Goal: Transaction & Acquisition: Purchase product/service

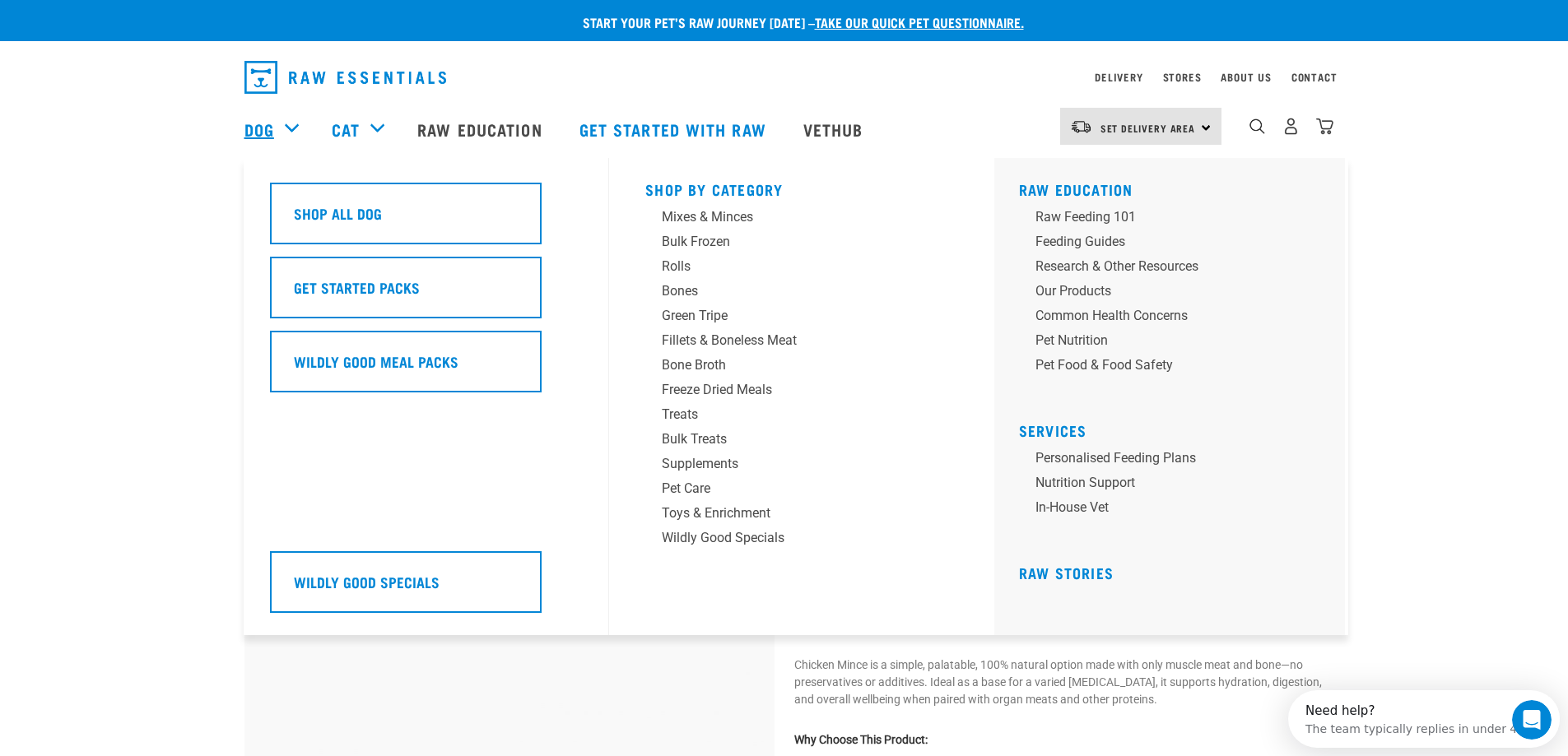
click at [253, 135] on link "Dog" at bounding box center [259, 129] width 30 height 25
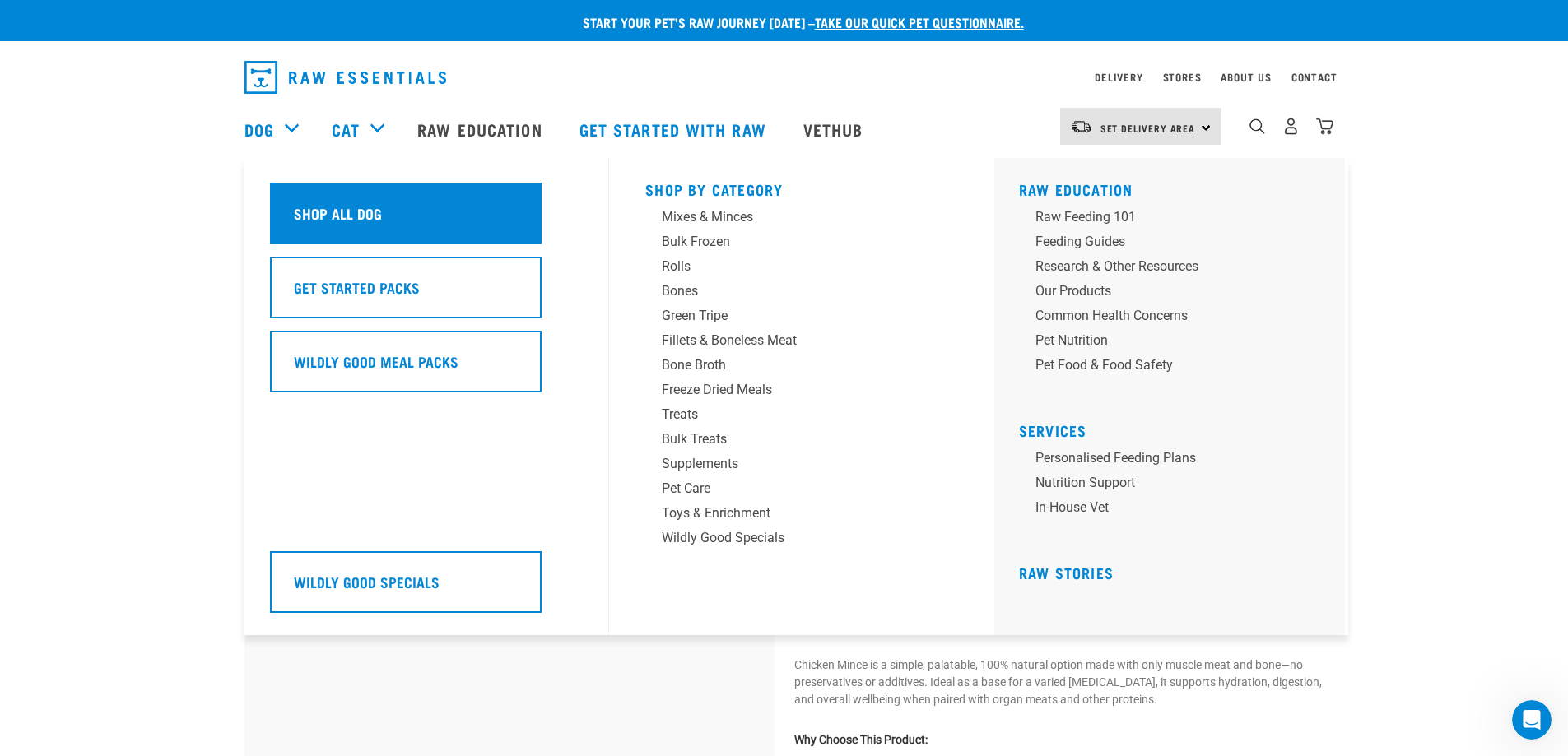
click at [409, 210] on div "Shop All Dog" at bounding box center [405, 213] width 271 height 62
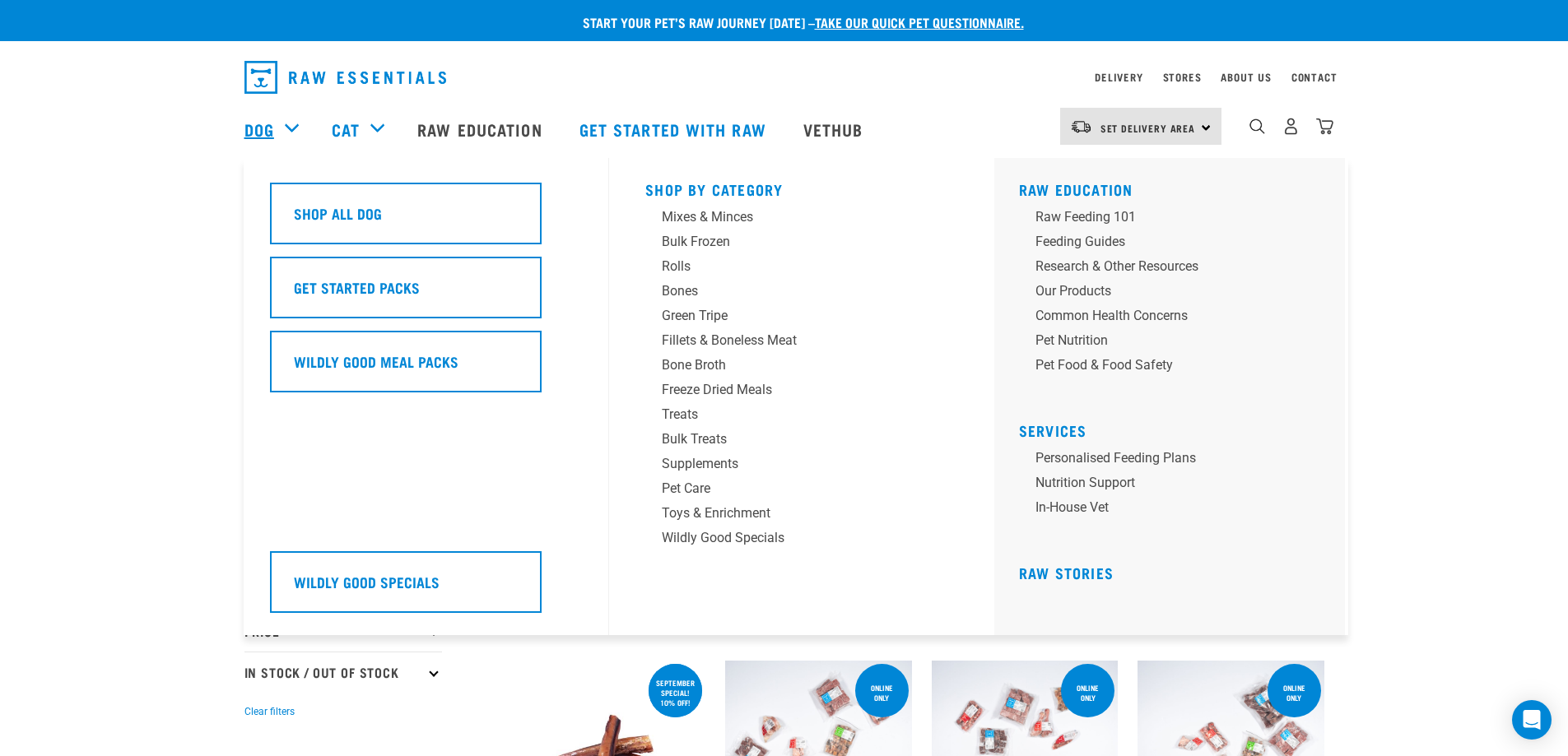
click at [248, 129] on link "Dog" at bounding box center [259, 129] width 30 height 25
click at [268, 130] on link "Dog" at bounding box center [259, 129] width 30 height 25
click at [252, 134] on link "Dog" at bounding box center [259, 129] width 30 height 25
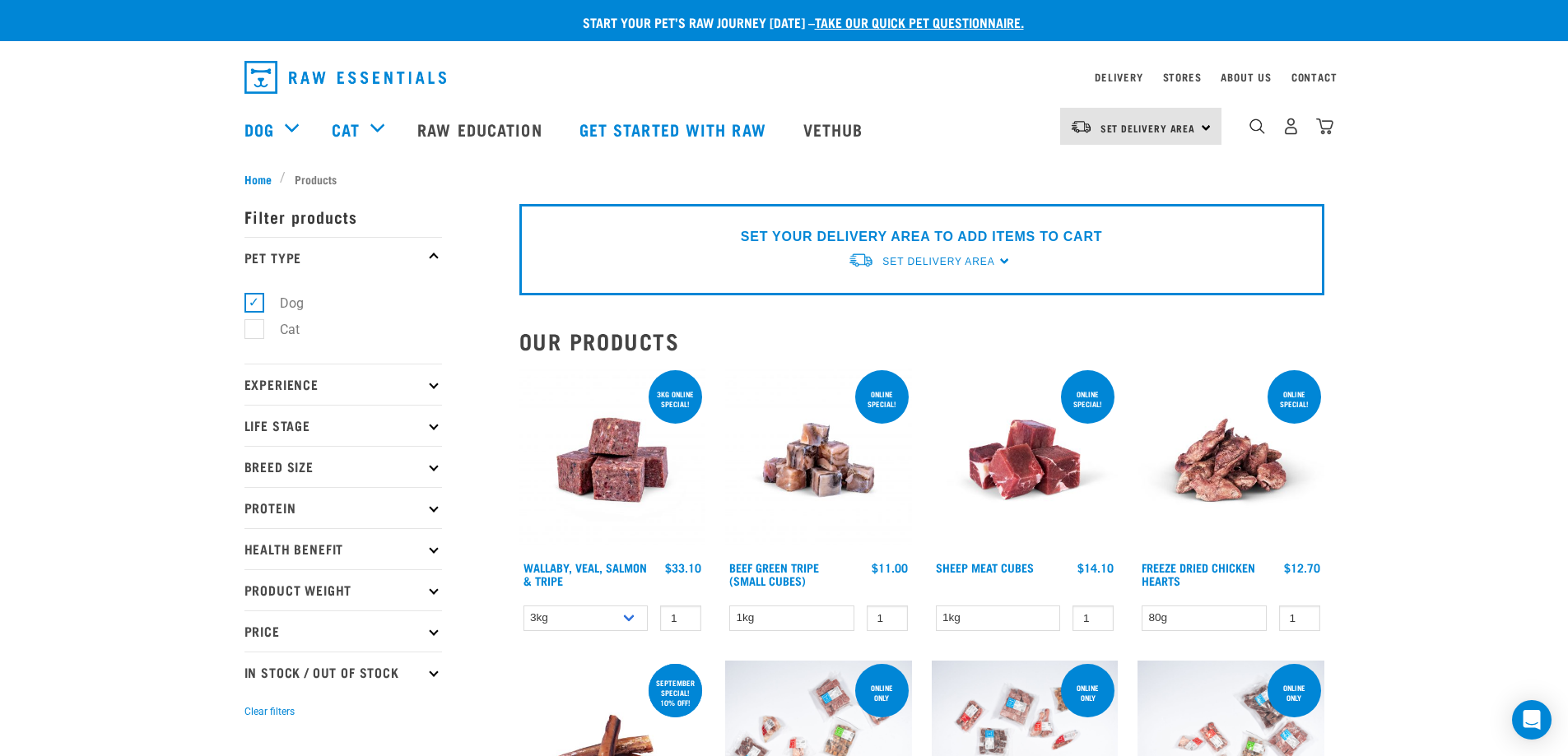
scroll to position [82, 0]
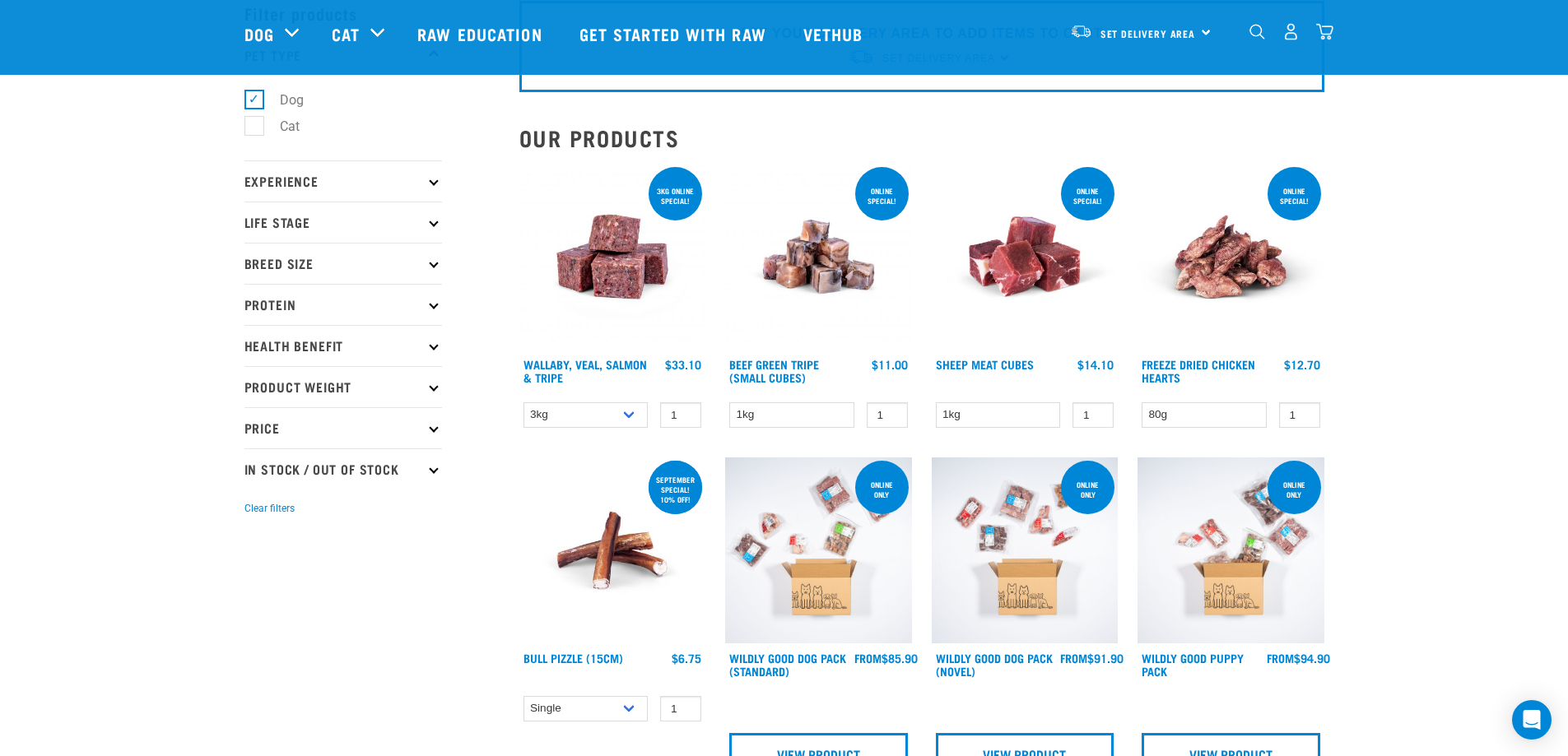
click at [299, 354] on p "Health Benefit" at bounding box center [343, 346] width 198 height 41
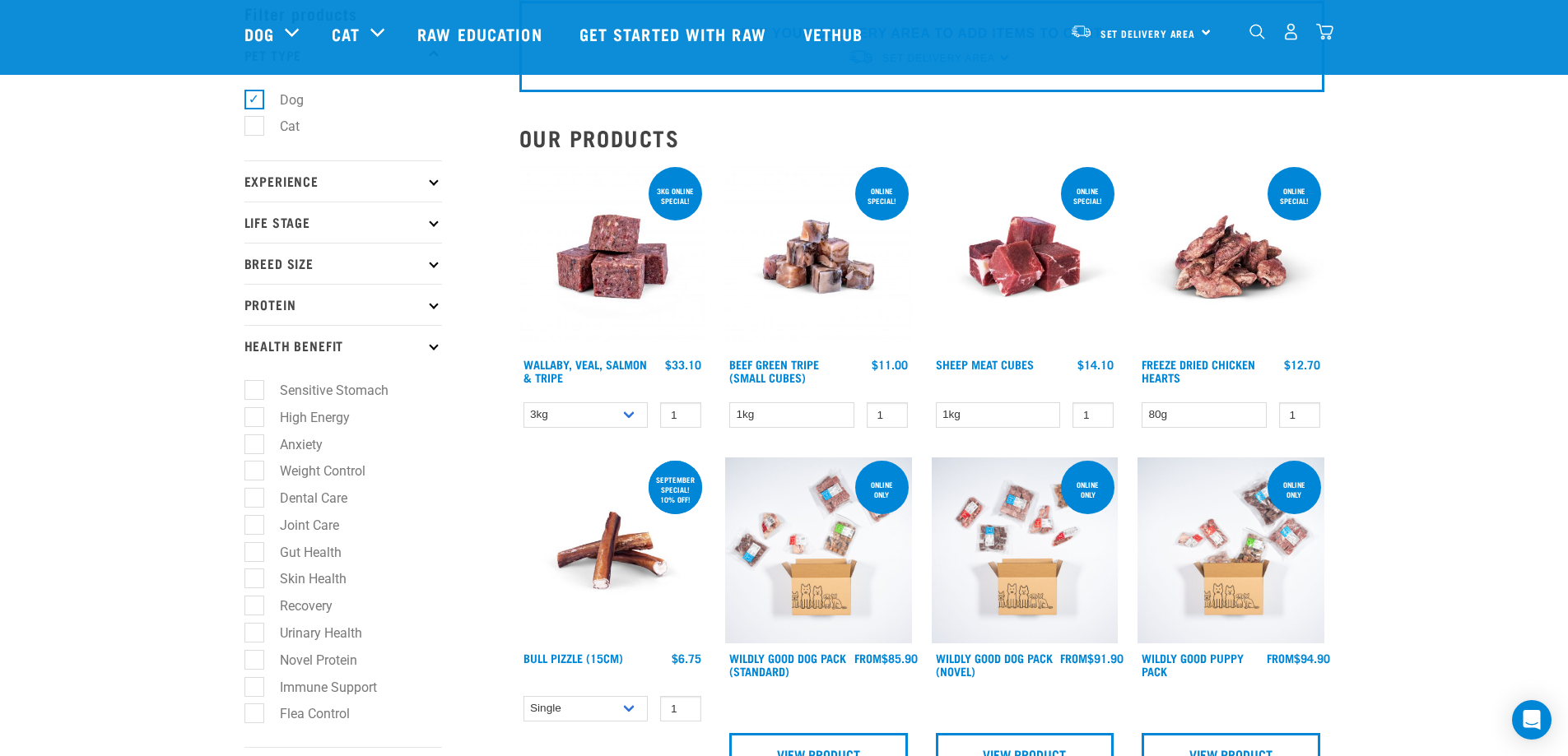
click at [246, 262] on p "Breed Size" at bounding box center [343, 263] width 198 height 41
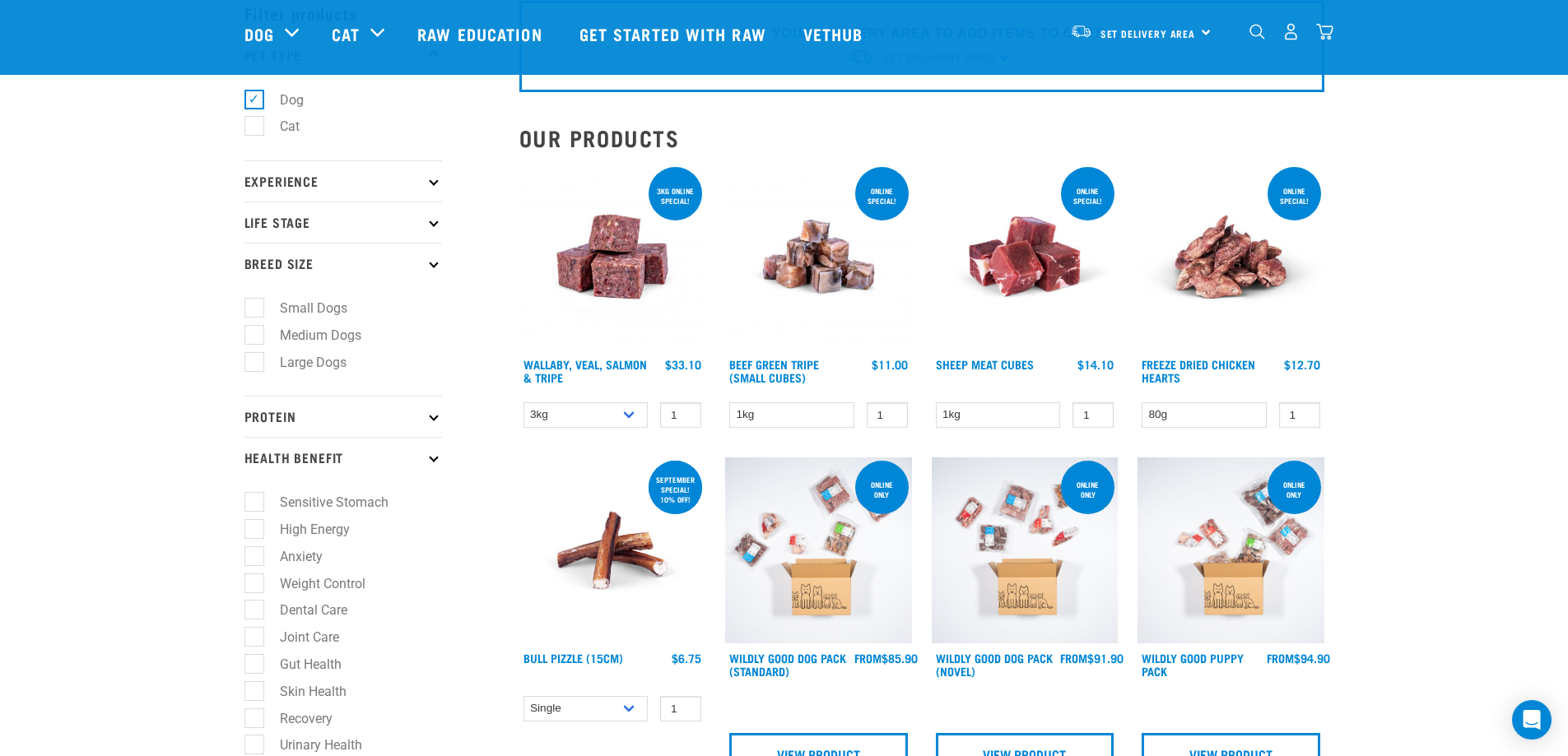
click at [254, 342] on label "Medium Dogs" at bounding box center [311, 335] width 115 height 21
click at [252, 338] on input "Medium Dogs" at bounding box center [250, 332] width 11 height 11
checkbox input "true"
